Goal: Check status: Check status

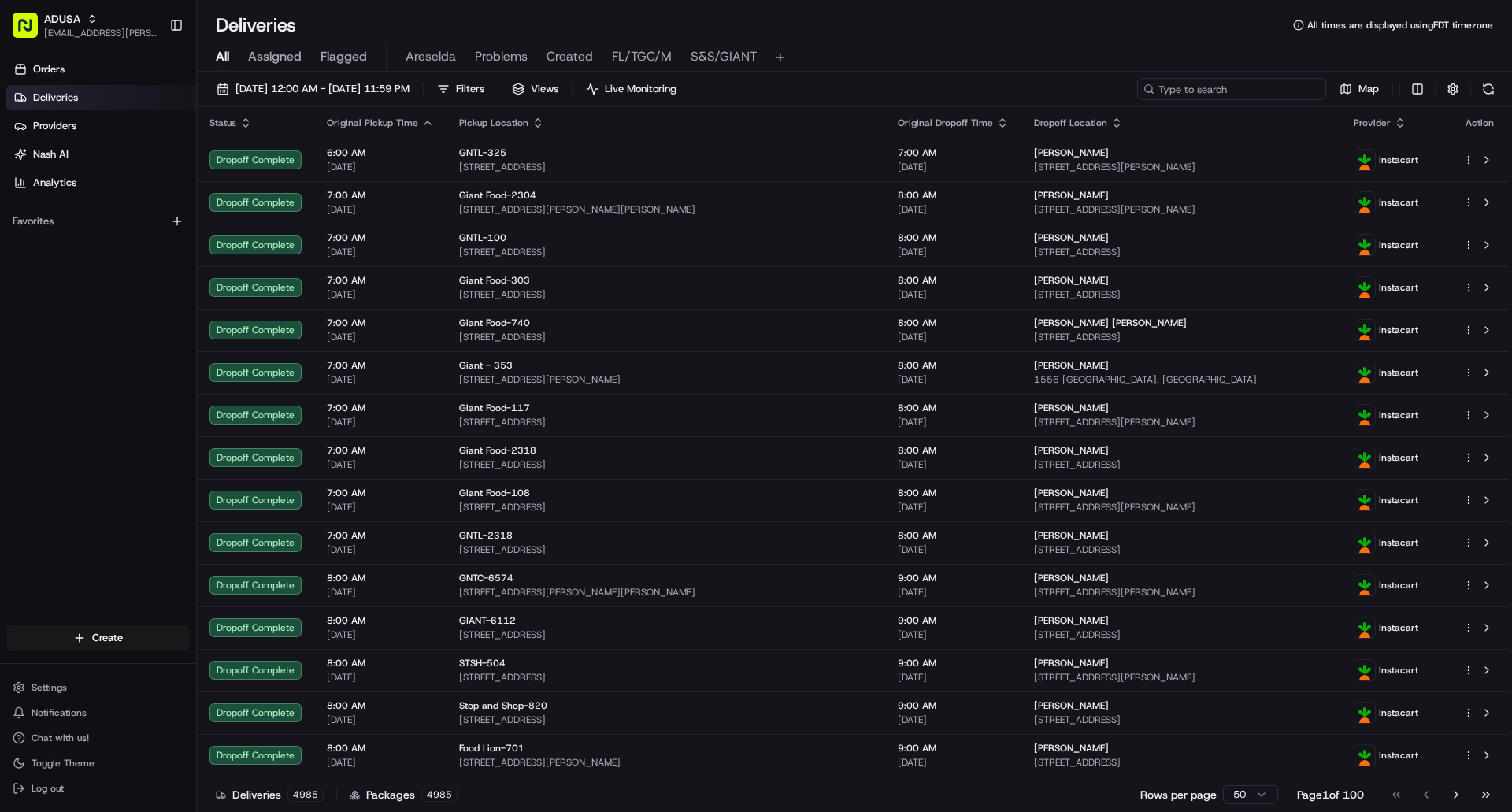
paste input "m706176102"
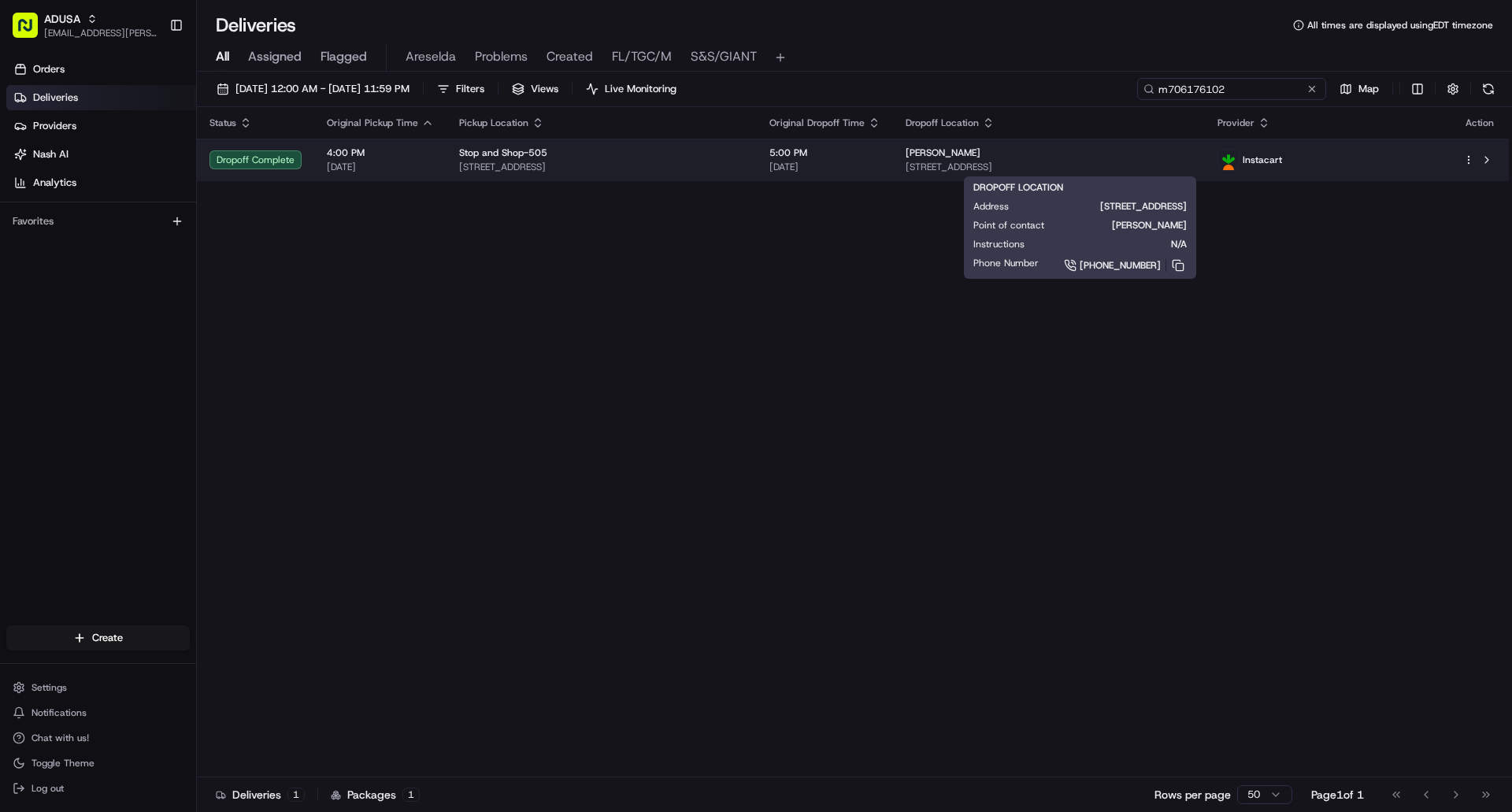
type input "m706176102"
click at [1120, 171] on span "[STREET_ADDRESS]" at bounding box center [1049, 166] width 288 height 13
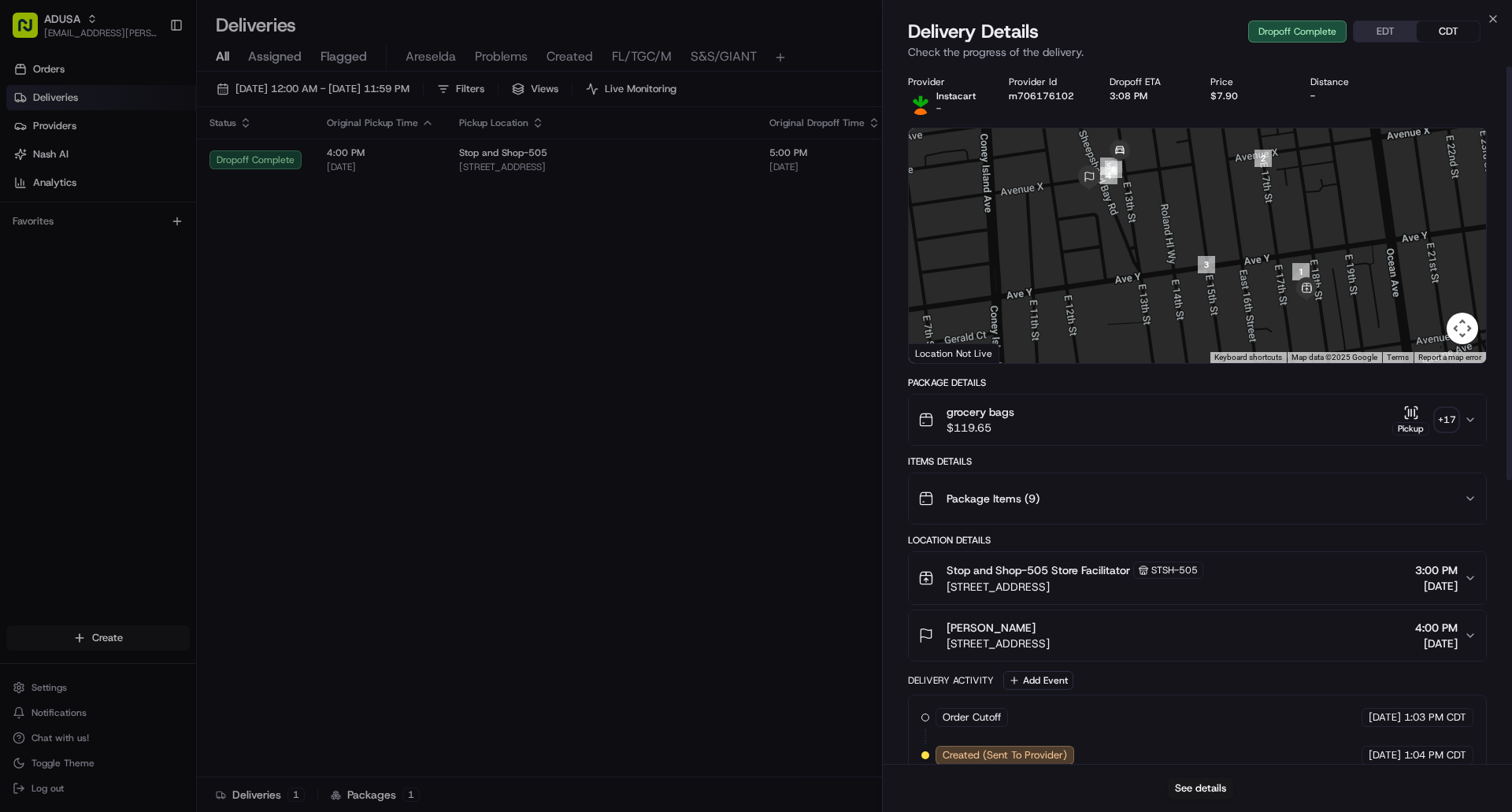
click at [1387, 26] on button "EDT" at bounding box center [1386, 32] width 63 height 20
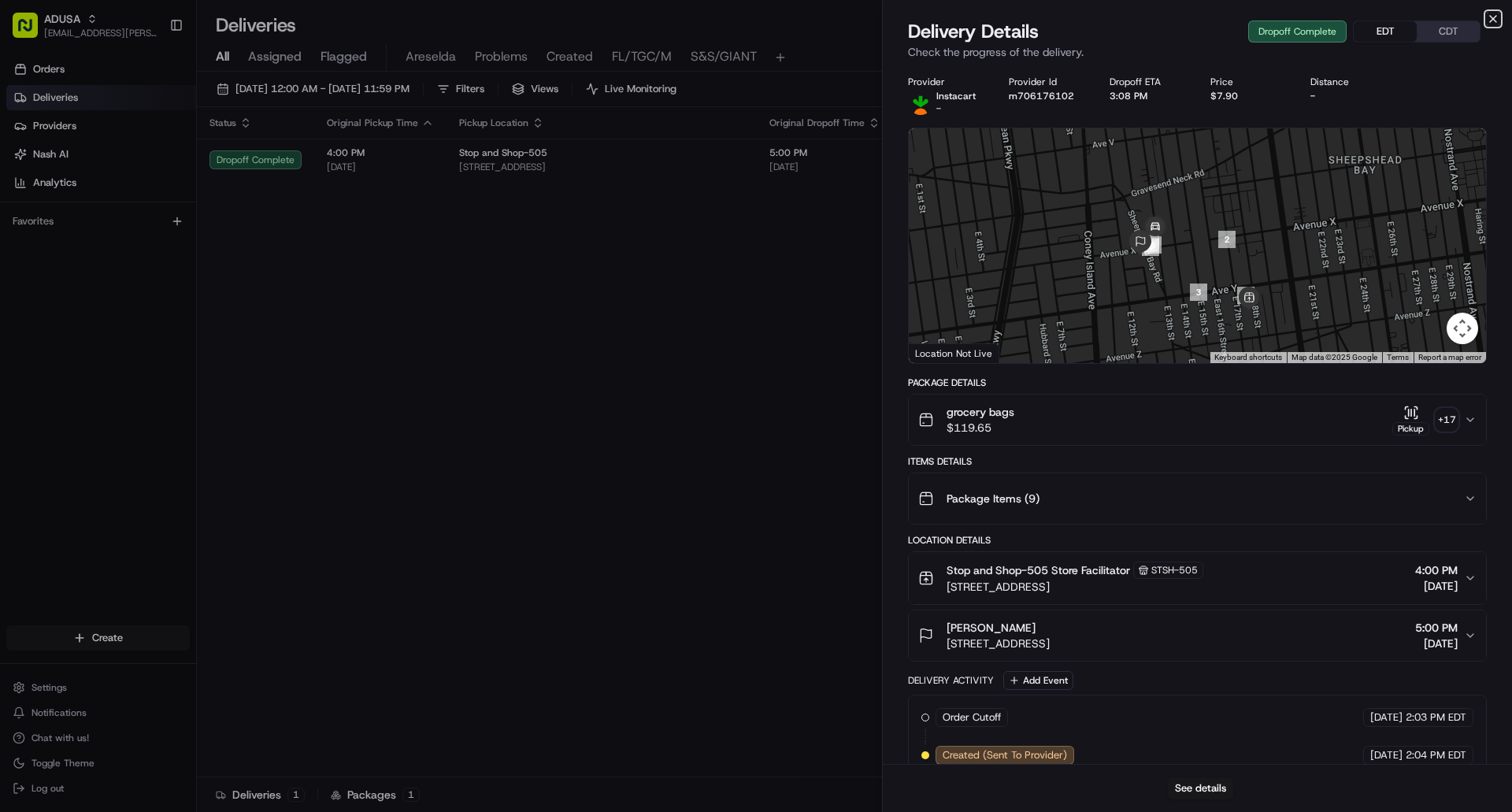
click at [1490, 19] on icon "button" at bounding box center [1493, 19] width 13 height 13
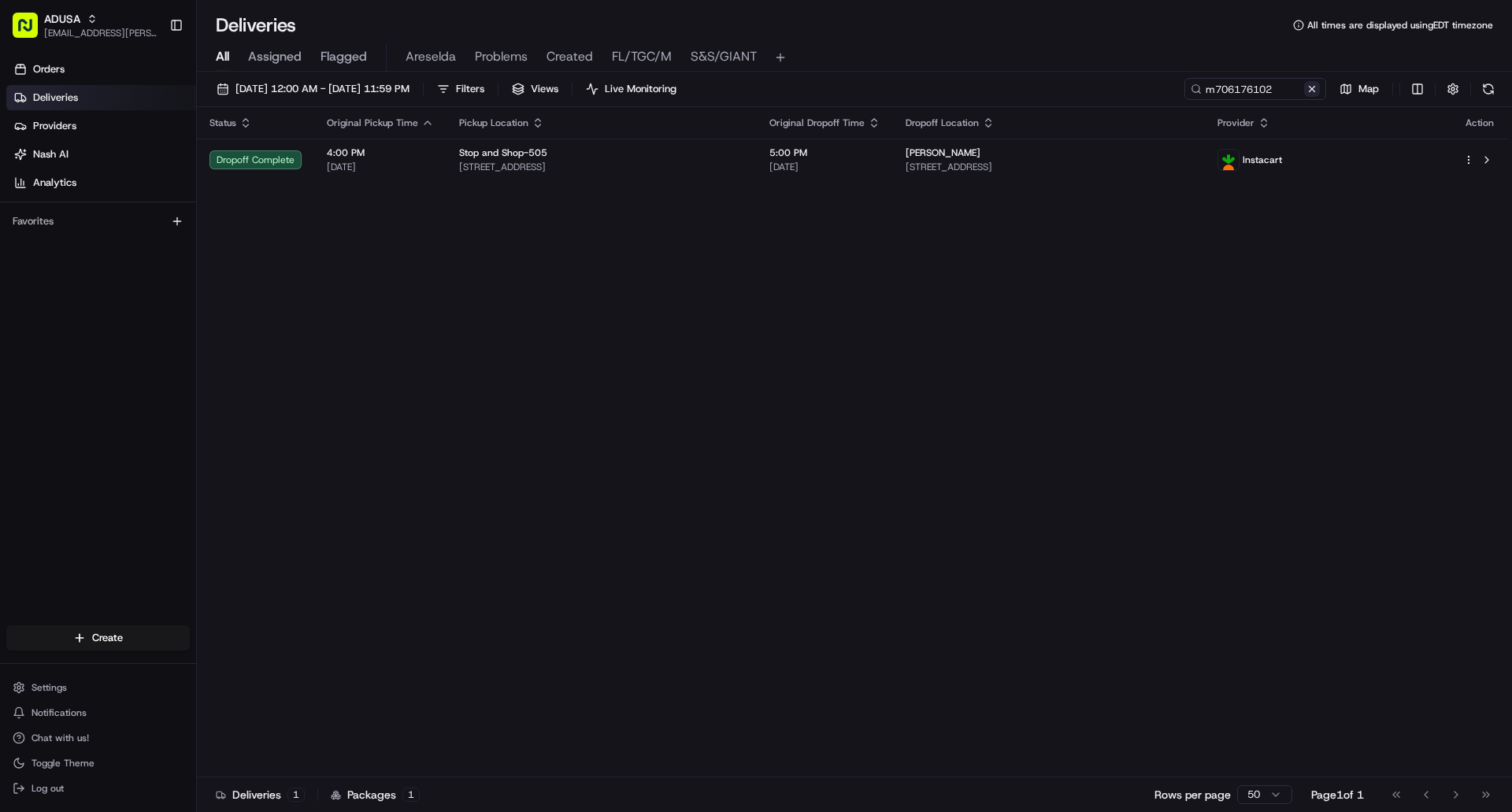
click at [1311, 90] on button at bounding box center [1311, 89] width 15 height 15
